Goal: Transaction & Acquisition: Purchase product/service

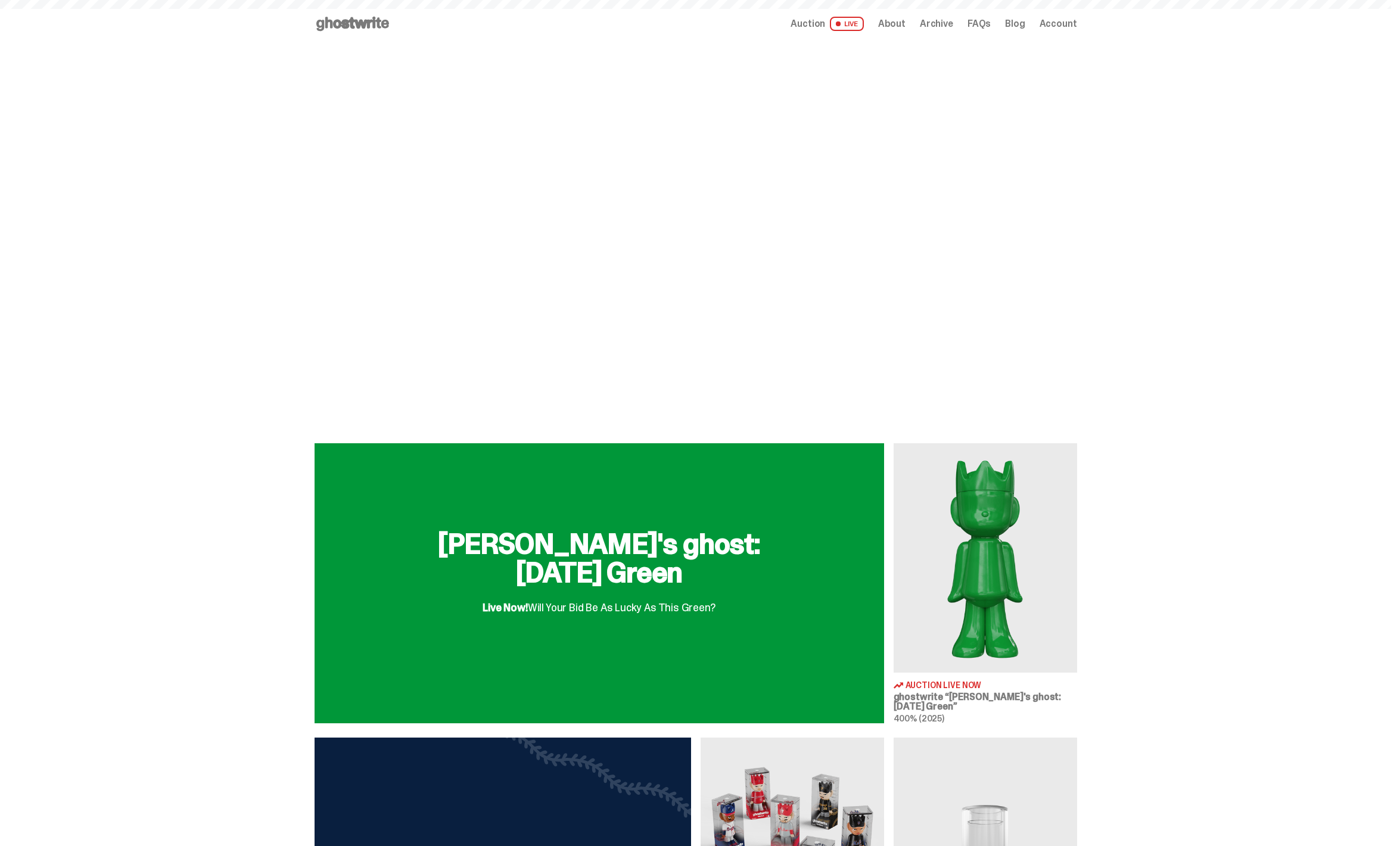
click at [665, 539] on h2 "Schrödinger's ghost: Sunday Green" at bounding box center [599, 557] width 381 height 57
